Goal: Information Seeking & Learning: Learn about a topic

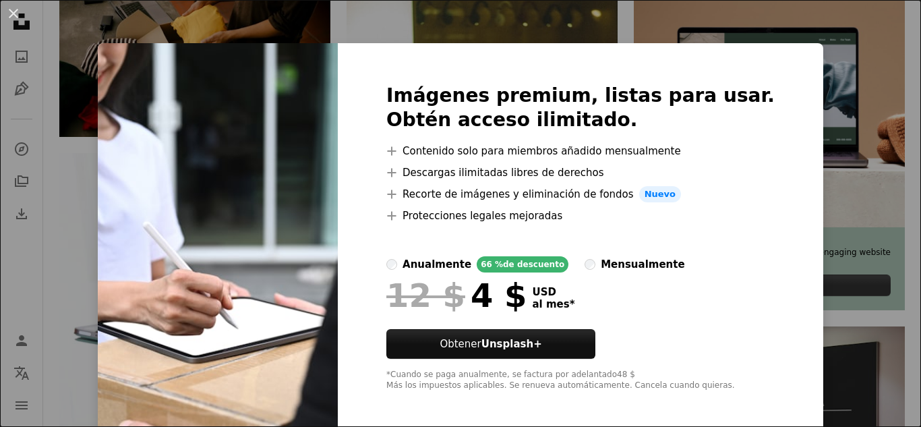
click at [811, 114] on div "An X shape Imágenes premium, listas para usar. Obtén acceso ilimitado. A plus s…" at bounding box center [460, 213] width 921 height 427
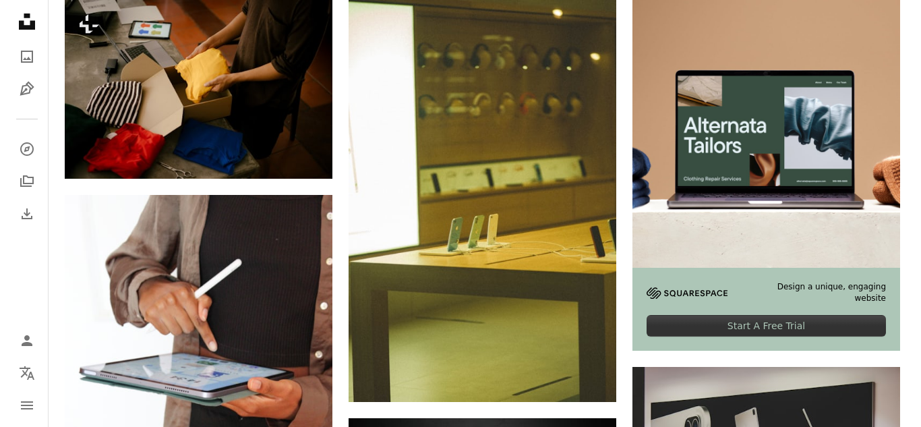
scroll to position [337, 0]
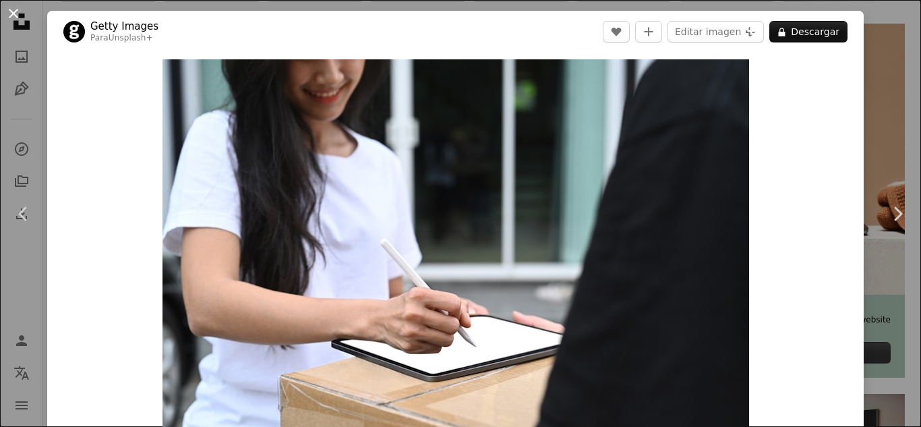
click at [13, 13] on button "An X shape" at bounding box center [13, 13] width 16 height 16
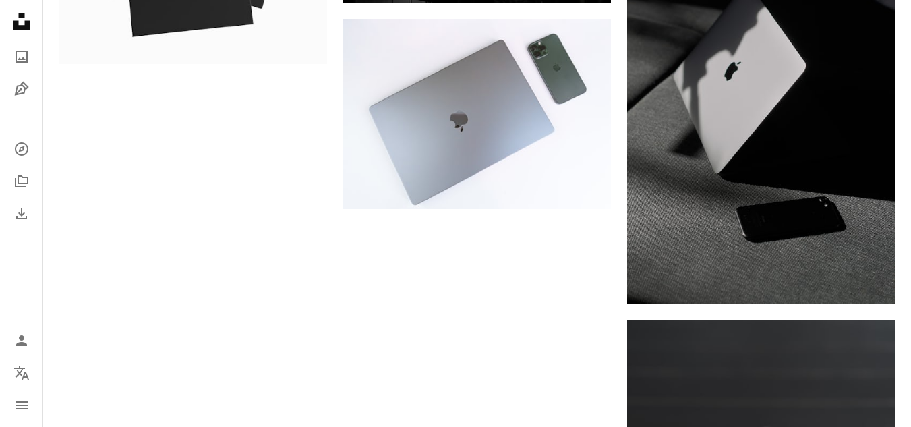
scroll to position [2062, 0]
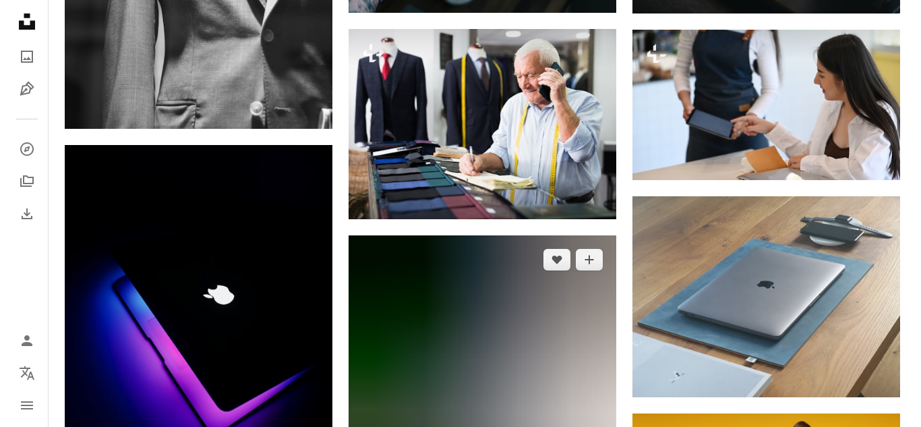
scroll to position [10223, 0]
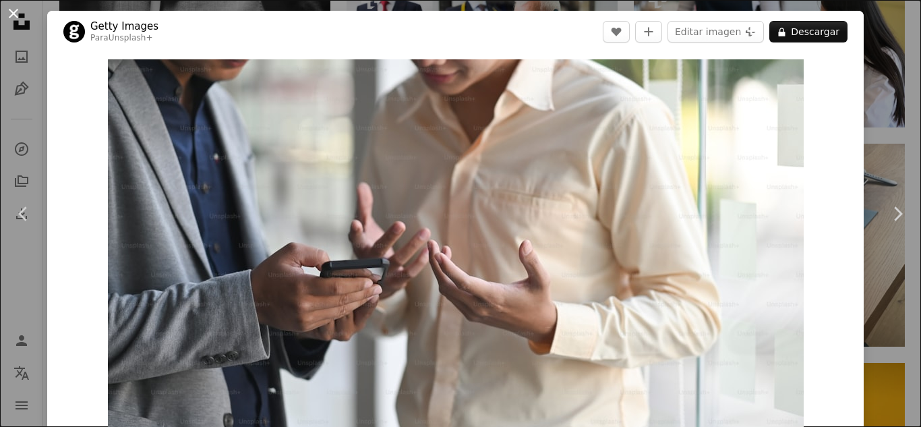
click at [13, 17] on button "An X shape" at bounding box center [13, 13] width 16 height 16
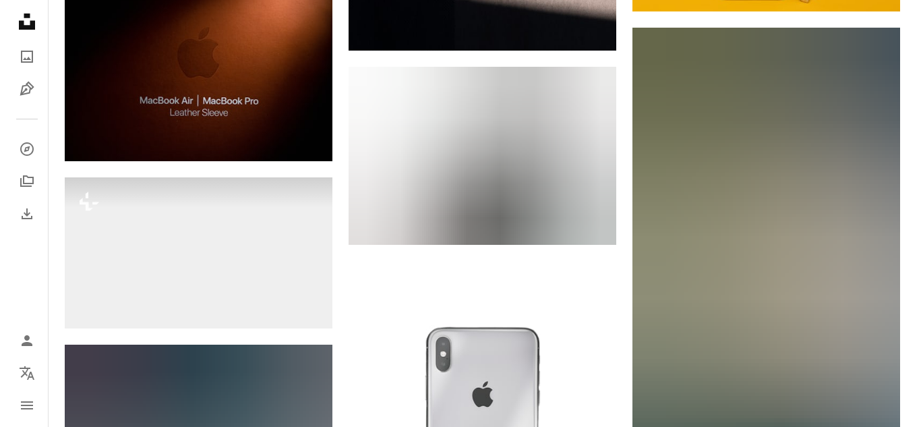
scroll to position [10628, 0]
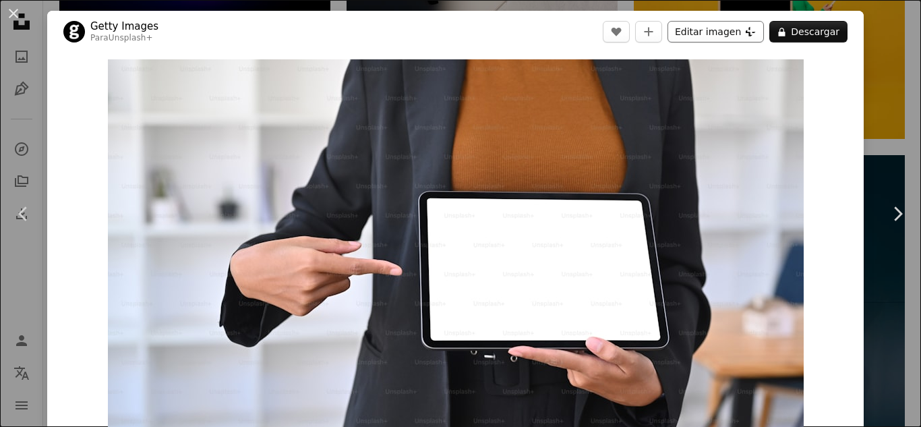
click at [705, 37] on button "Editar imagen Plus sign for Unsplash+" at bounding box center [716, 32] width 96 height 22
